Goal: Find specific page/section: Find specific page/section

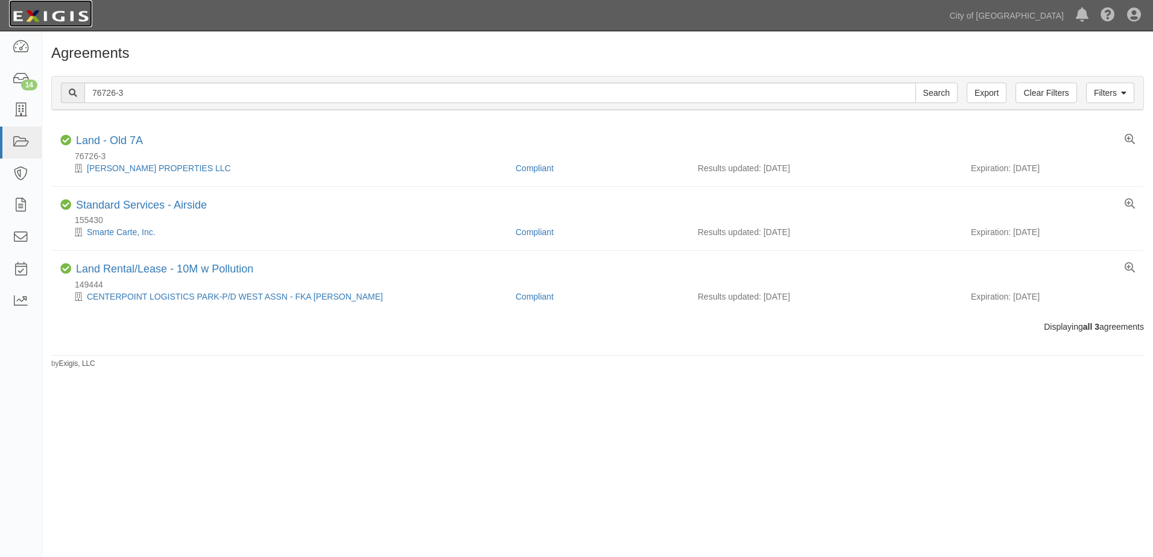
click at [42, 9] on img at bounding box center [50, 16] width 83 height 22
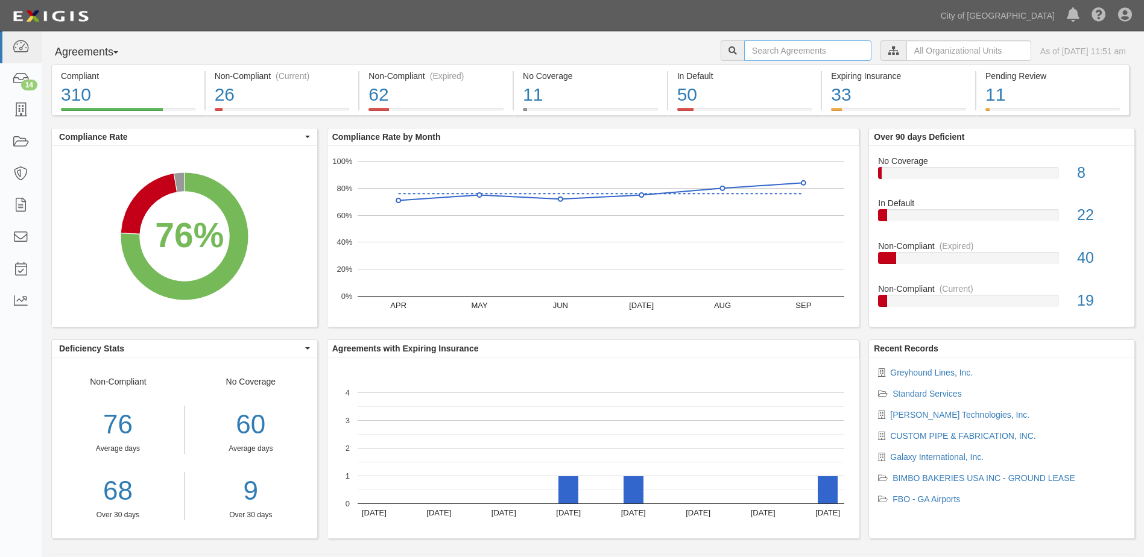
click at [773, 54] on input "text" at bounding box center [807, 50] width 127 height 21
click at [772, 51] on input "text" at bounding box center [807, 50] width 127 height 21
type input "135759"
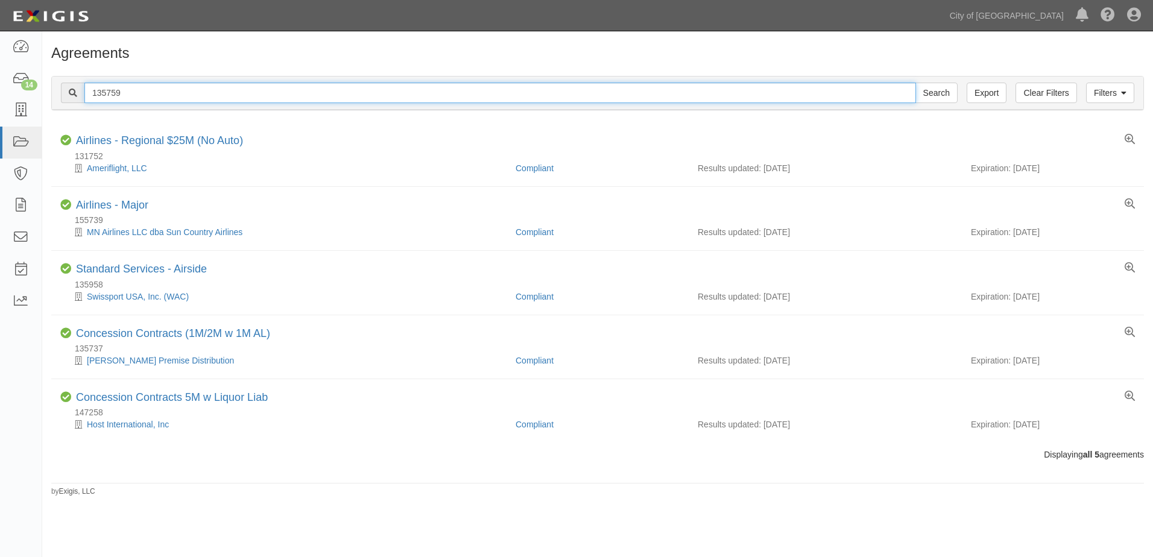
click at [208, 90] on input "135759" at bounding box center [500, 93] width 832 height 21
type input "135759-AAB-0"
click at [916, 83] on input "Search" at bounding box center [937, 93] width 42 height 21
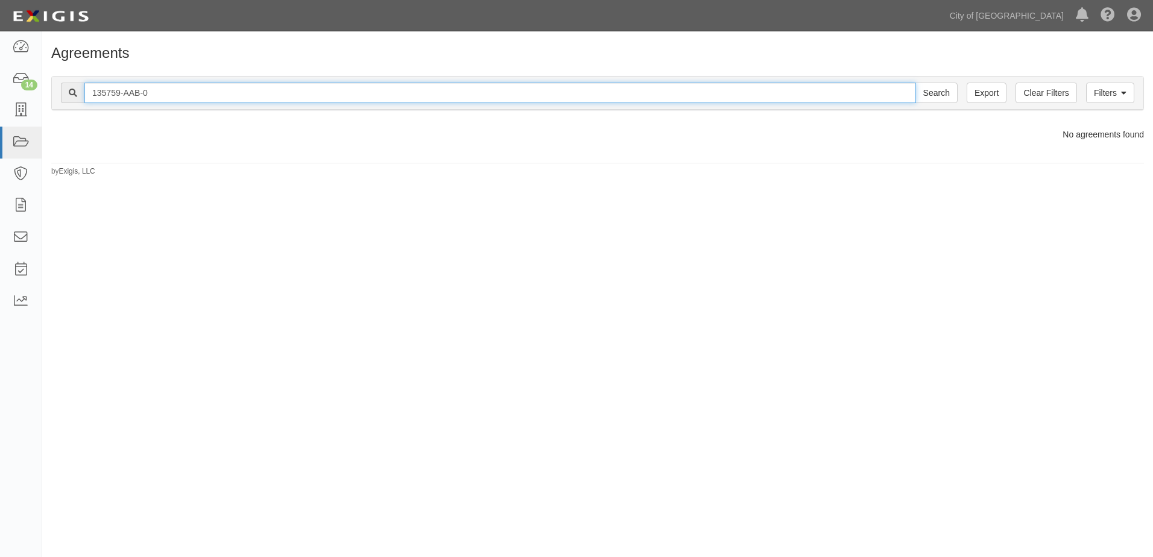
click at [208, 90] on input "135759-AAB-0" at bounding box center [500, 93] width 832 height 21
type input "135759-AAB"
click at [916, 83] on input "Search" at bounding box center [937, 93] width 42 height 21
drag, startPoint x: 131, startPoint y: 89, endPoint x: -109, endPoint y: 43, distance: 244.5
click at [0, 43] on html "Toggle navigation Dashboard 14 Inbox Parties Agreements Coverages Documents Mes…" at bounding box center [576, 269] width 1153 height 538
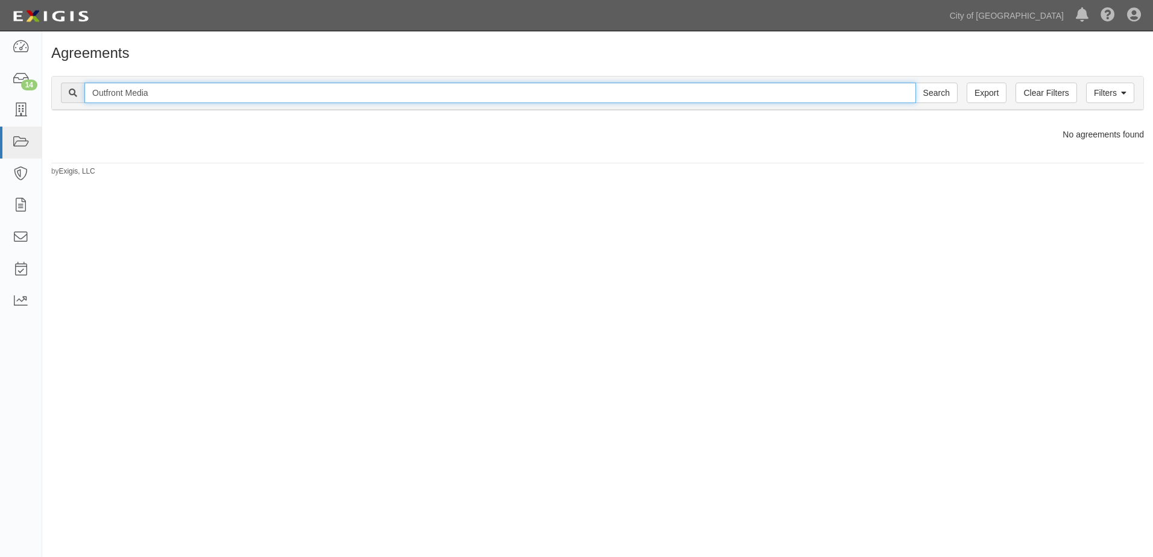
type input "Outfront Media"
click at [916, 83] on input "Search" at bounding box center [937, 93] width 42 height 21
type input "OutFront Media"
click at [916, 83] on input "Search" at bounding box center [937, 93] width 42 height 21
drag, startPoint x: 172, startPoint y: 94, endPoint x: -67, endPoint y: 85, distance: 239.0
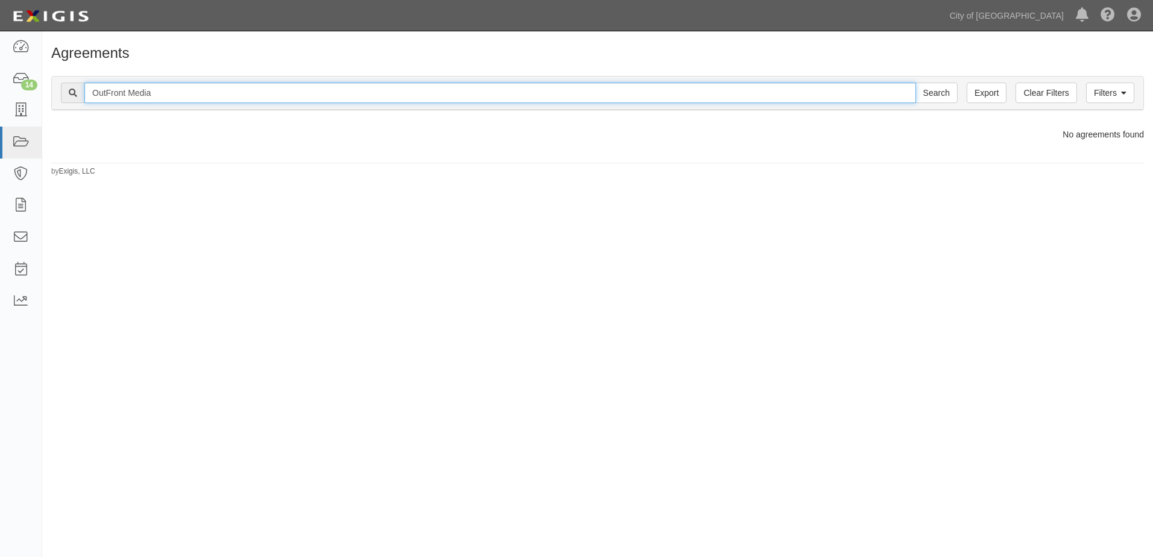
click at [0, 85] on html "Toggle navigation Dashboard 14 Inbox Parties Agreements Coverages Documents Mes…" at bounding box center [576, 269] width 1153 height 538
type input "127641"
click at [916, 83] on input "Search" at bounding box center [937, 93] width 42 height 21
